Goal: Use online tool/utility: Utilize a website feature to perform a specific function

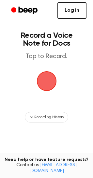
click at [72, 6] on link "Log in" at bounding box center [72, 10] width 29 height 16
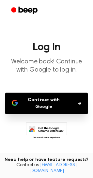
click at [58, 101] on button "Continue with Google" at bounding box center [46, 103] width 83 height 22
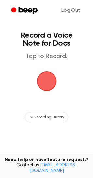
click at [48, 87] on span "button" at bounding box center [47, 81] width 24 height 24
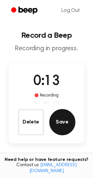
click at [63, 118] on button "Save" at bounding box center [62, 122] width 26 height 26
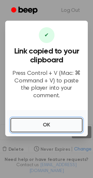
click at [63, 118] on button "OK" at bounding box center [46, 125] width 72 height 14
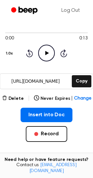
scroll to position [51, 0]
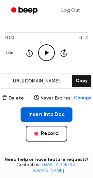
click at [34, 109] on button "Insert into Doc" at bounding box center [47, 114] width 52 height 14
click at [30, 115] on button "Insert into Doc" at bounding box center [47, 114] width 52 height 14
